Goal: Task Accomplishment & Management: Manage account settings

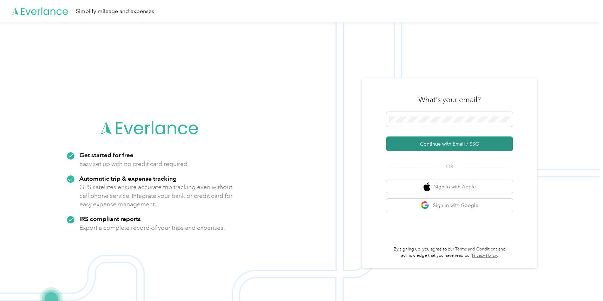
click at [417, 143] on button "Continue with Email / SSO" at bounding box center [449, 144] width 126 height 15
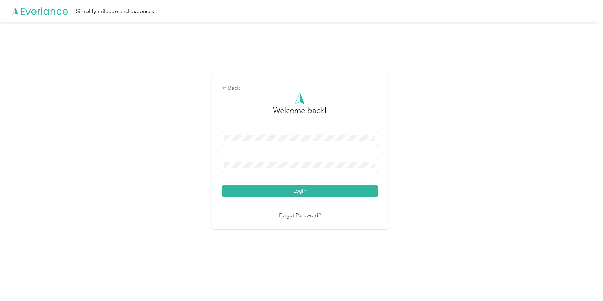
click at [291, 190] on button "Login" at bounding box center [300, 191] width 156 height 12
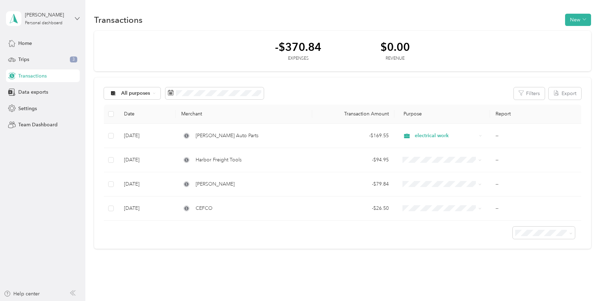
click at [75, 17] on icon at bounding box center [77, 18] width 5 height 5
click at [54, 55] on div "Log out" at bounding box center [119, 58] width 217 height 12
